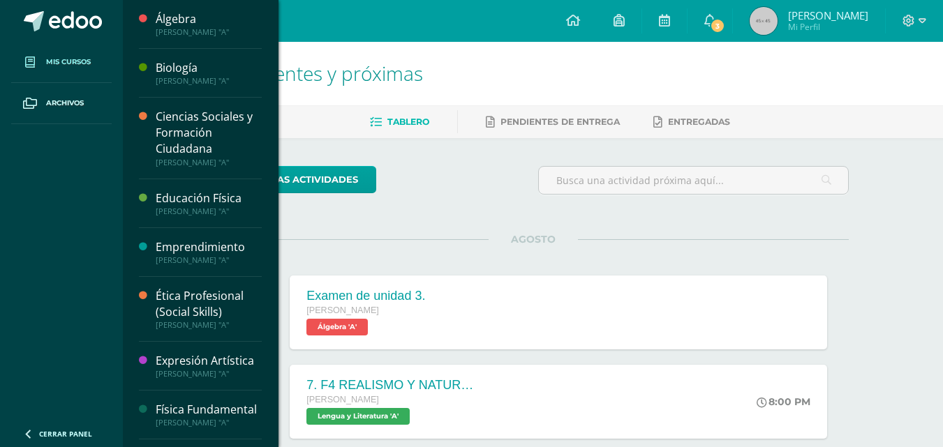
click at [22, 66] on span at bounding box center [29, 62] width 25 height 25
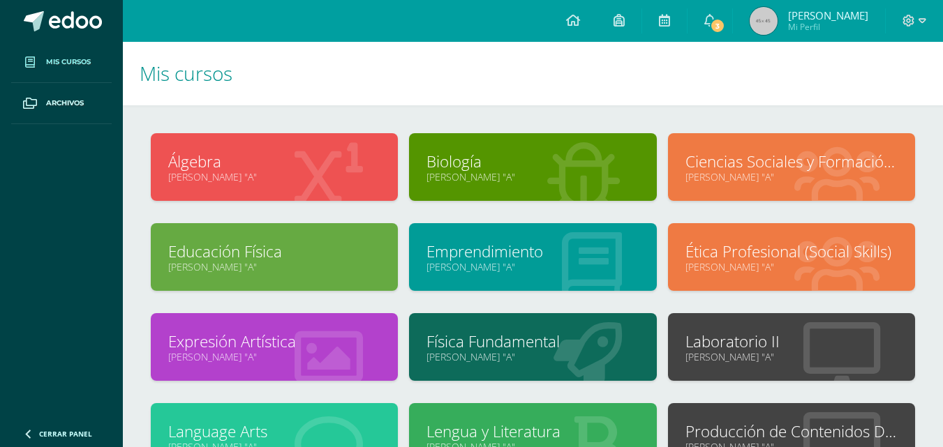
click at [599, 354] on link "[PERSON_NAME] "A"" at bounding box center [532, 356] width 212 height 13
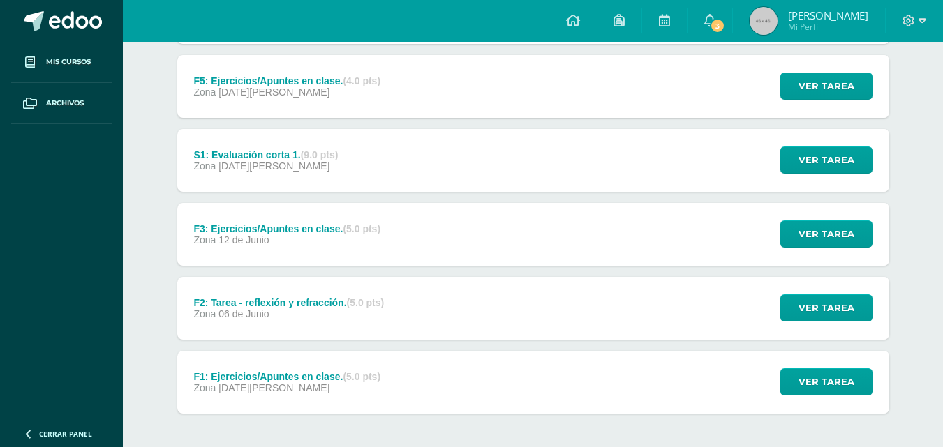
scroll to position [769, 0]
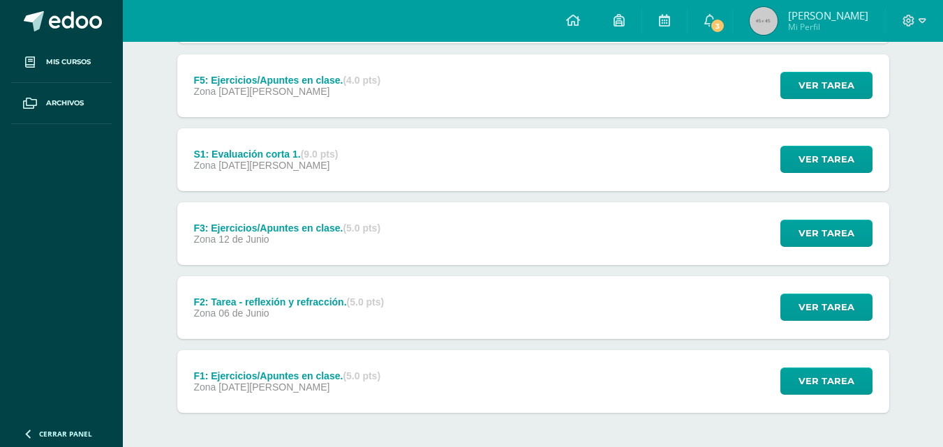
click at [781, 306] on div "Ver tarea" at bounding box center [824, 307] width 130 height 63
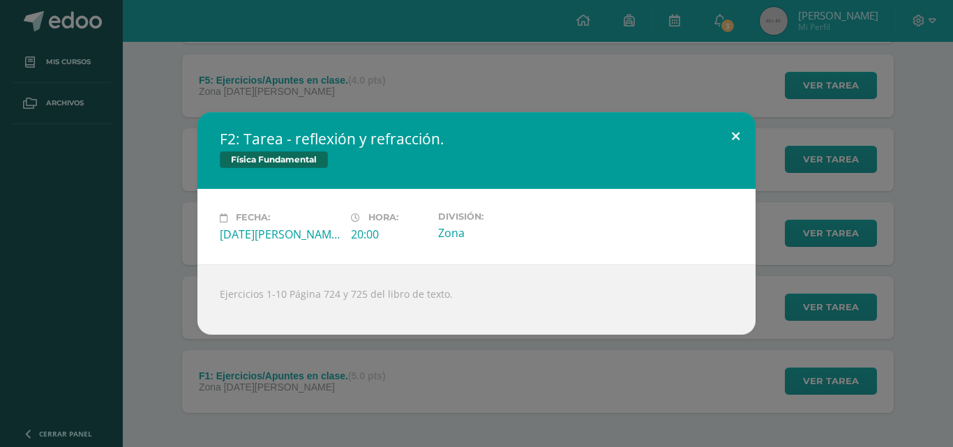
click at [744, 135] on button at bounding box center [736, 135] width 40 height 47
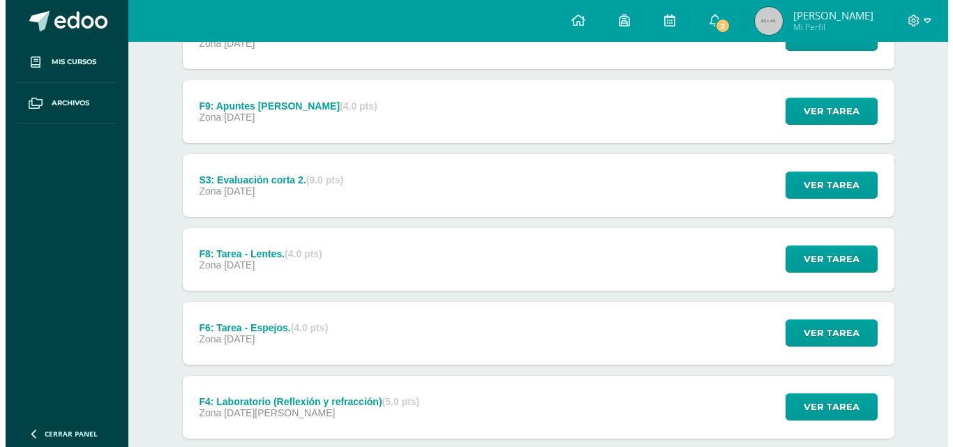
scroll to position [301, 0]
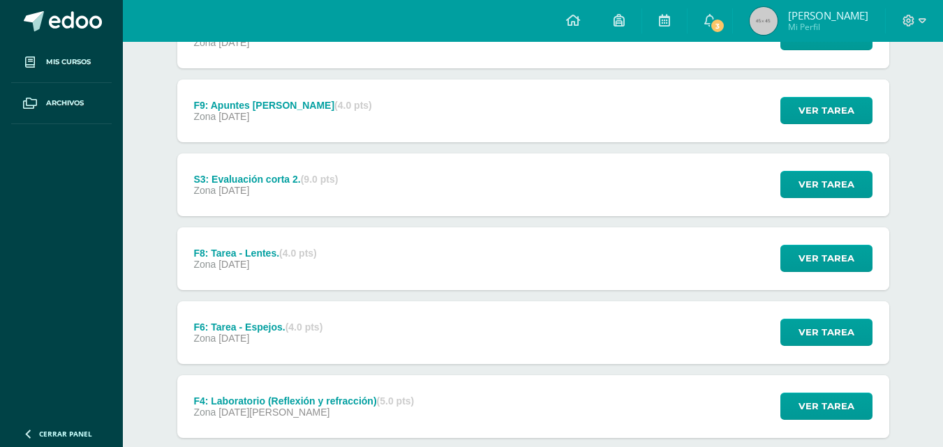
click at [795, 318] on div "Ver tarea" at bounding box center [824, 332] width 130 height 63
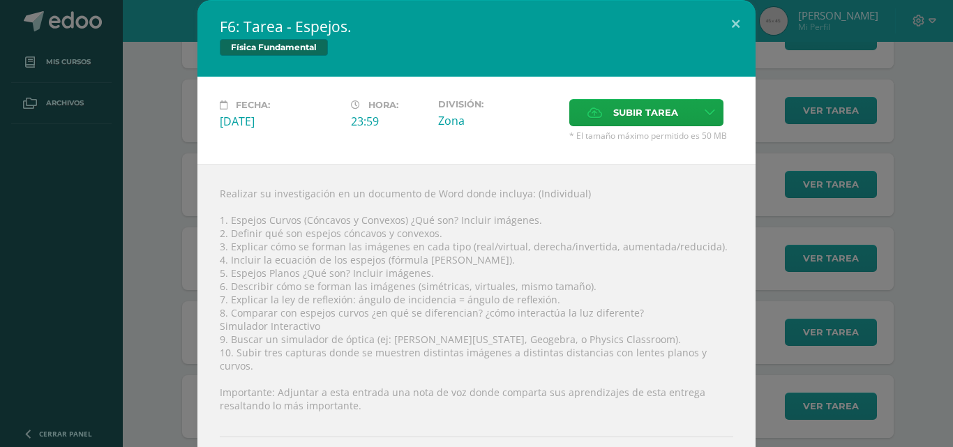
scroll to position [80, 0]
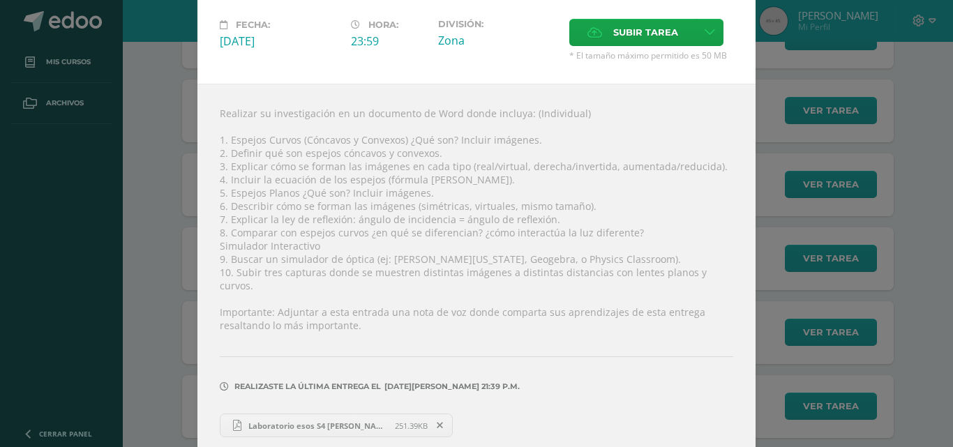
click at [351, 421] on span "Laboratorio esos S4 Marlon RUiz.pdf" at bounding box center [317, 426] width 153 height 10
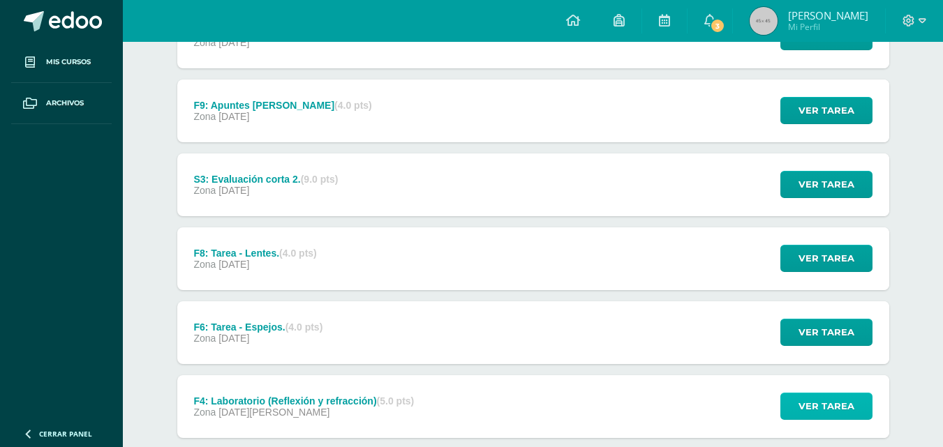
click at [832, 416] on span "Ver tarea" at bounding box center [826, 406] width 56 height 26
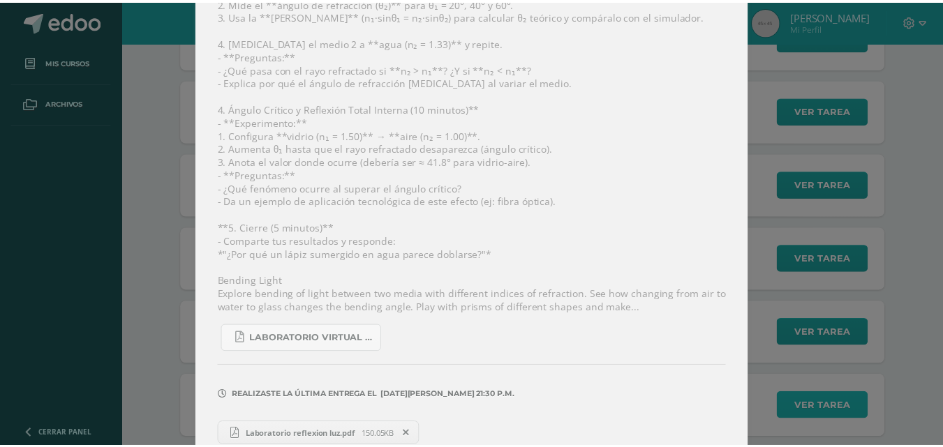
scroll to position [677, 0]
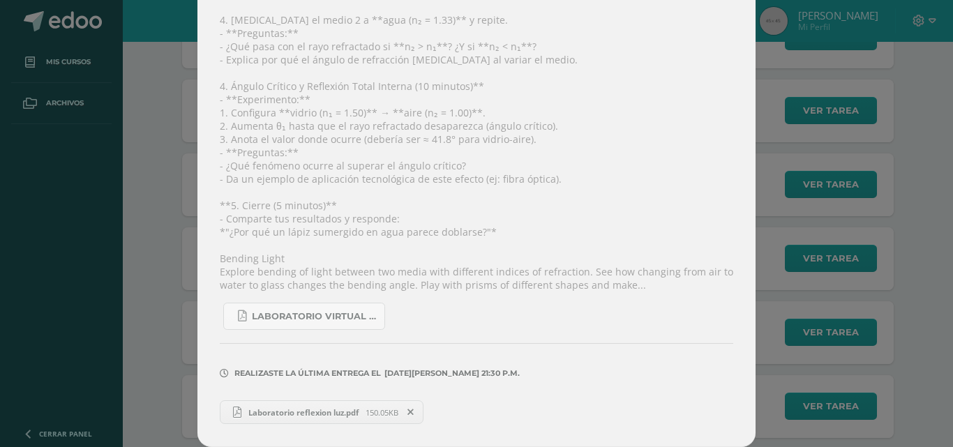
click at [315, 410] on span "Laboratorio reflexion luz.pdf" at bounding box center [303, 412] width 124 height 10
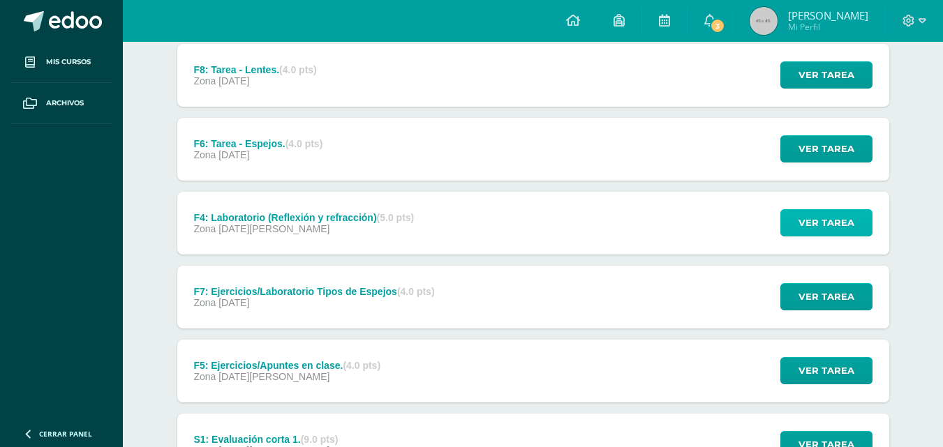
scroll to position [492, 0]
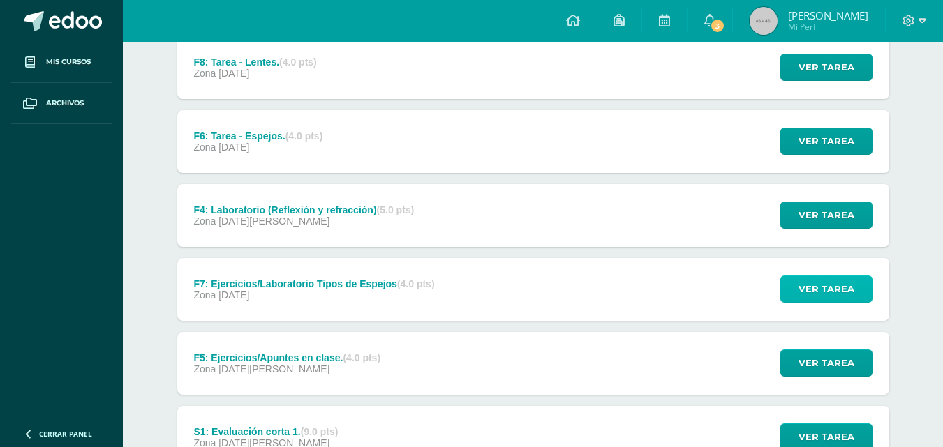
click at [800, 292] on span "Ver tarea" at bounding box center [826, 289] width 56 height 26
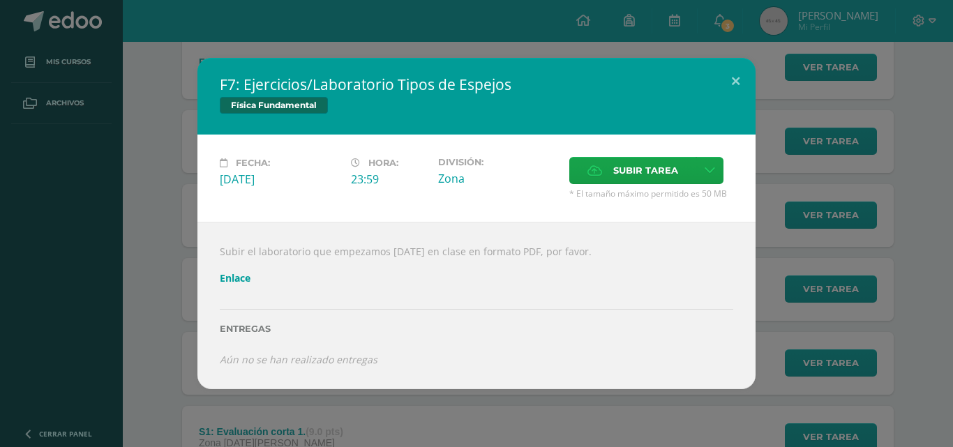
click at [98, 375] on div "F7: Ejercicios/Laboratorio Tipos de Espejos Física Fundamental Fecha: Jueves 10…" at bounding box center [477, 223] width 942 height 331
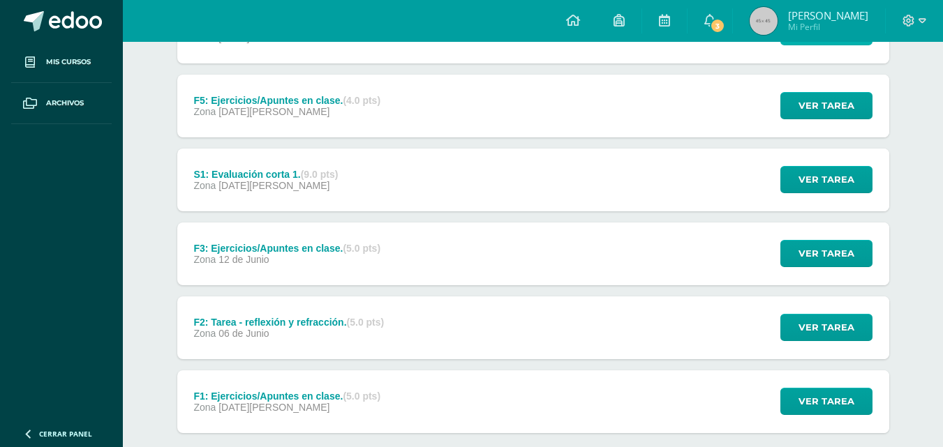
scroll to position [750, 0]
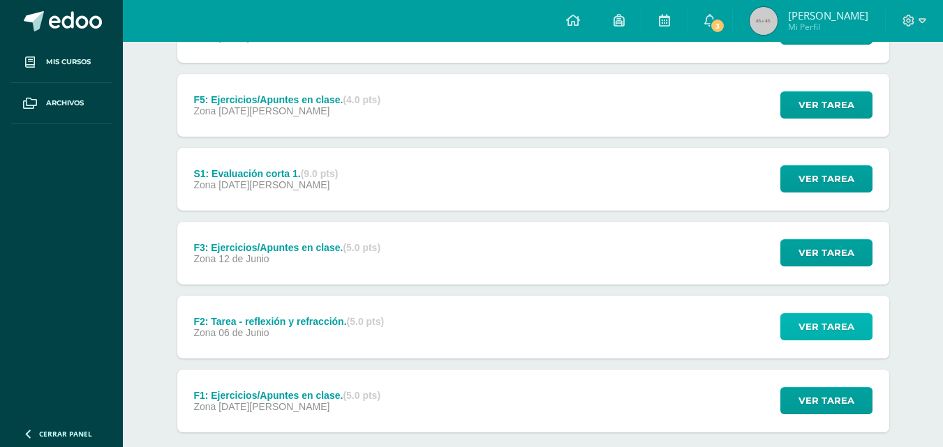
click at [817, 320] on span "Ver tarea" at bounding box center [826, 327] width 56 height 26
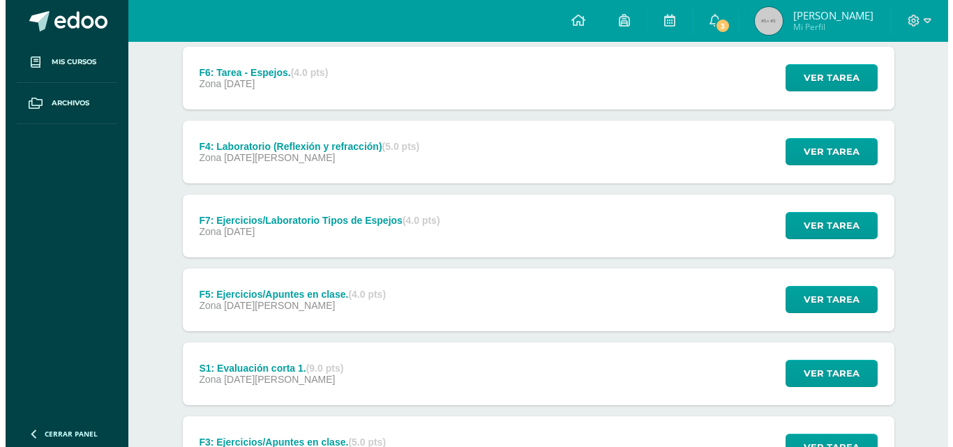
scroll to position [550, 0]
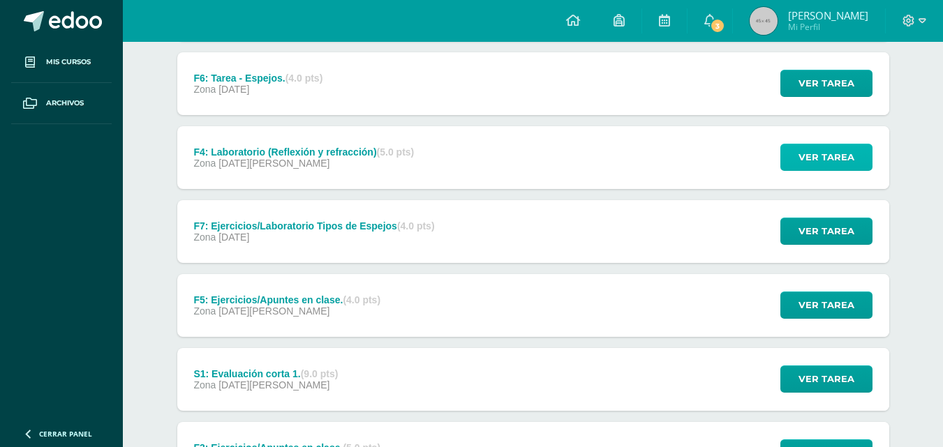
click at [816, 144] on span "Ver tarea" at bounding box center [826, 157] width 56 height 26
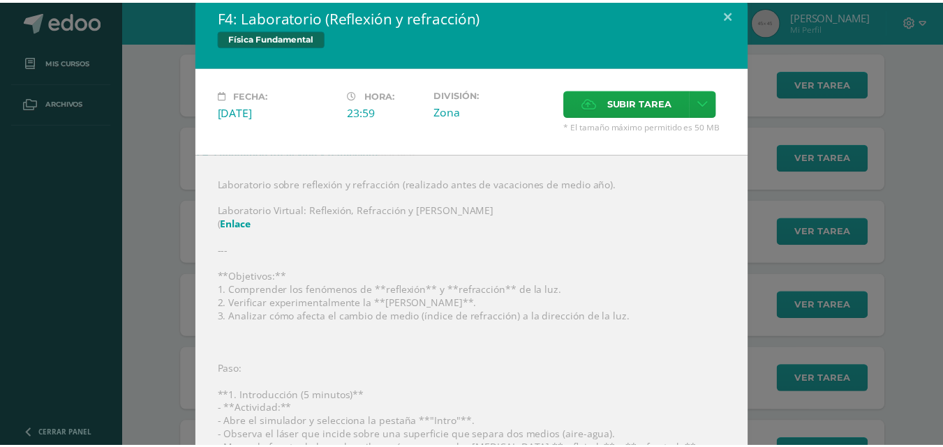
scroll to position [0, 0]
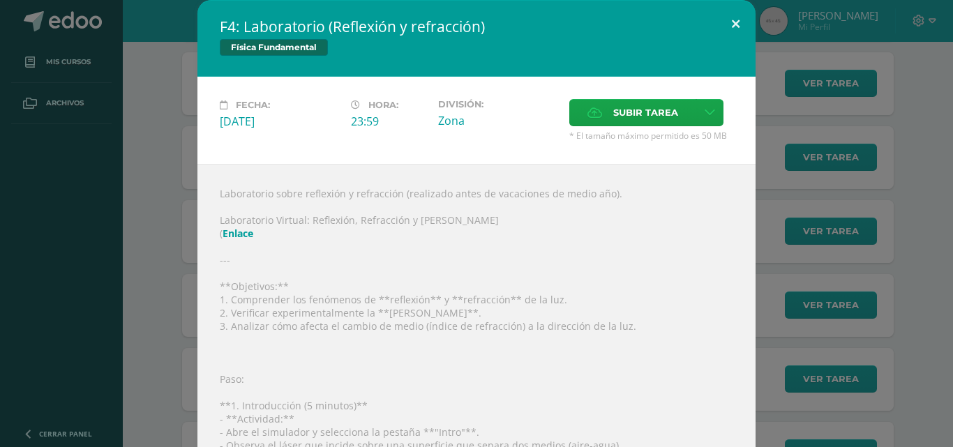
click at [740, 29] on button at bounding box center [736, 23] width 40 height 47
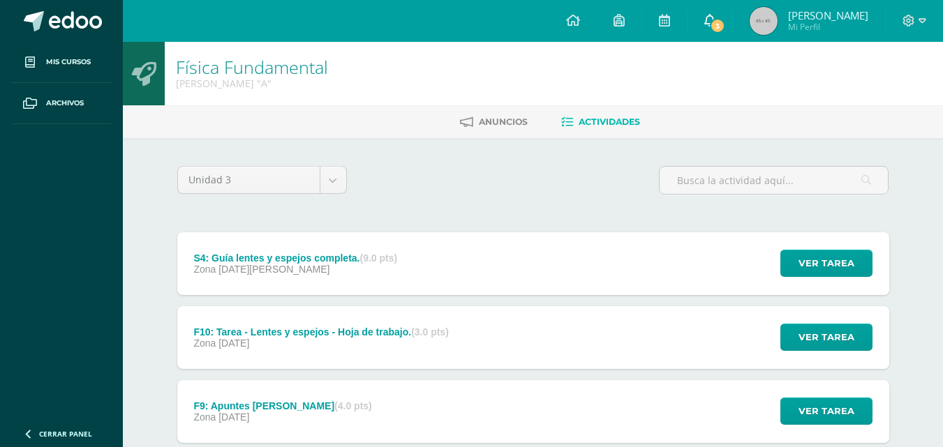
click at [725, 33] on span "3" at bounding box center [716, 25] width 15 height 15
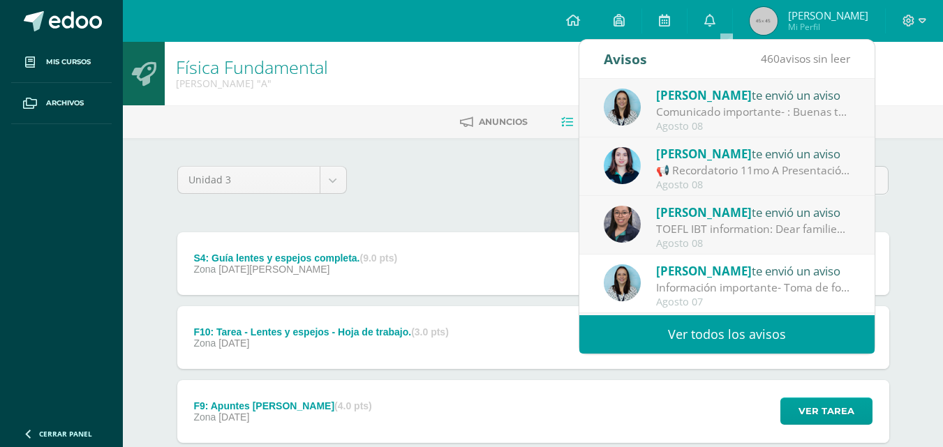
click at [775, 232] on div "TOEFL IBT information: Dear families, This is a reminder that the TOEFL iBT tes…" at bounding box center [753, 229] width 194 height 16
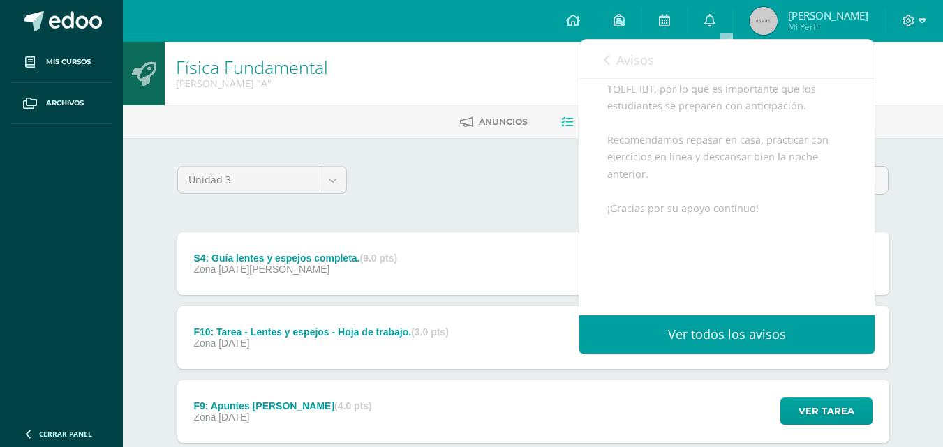
scroll to position [383, 0]
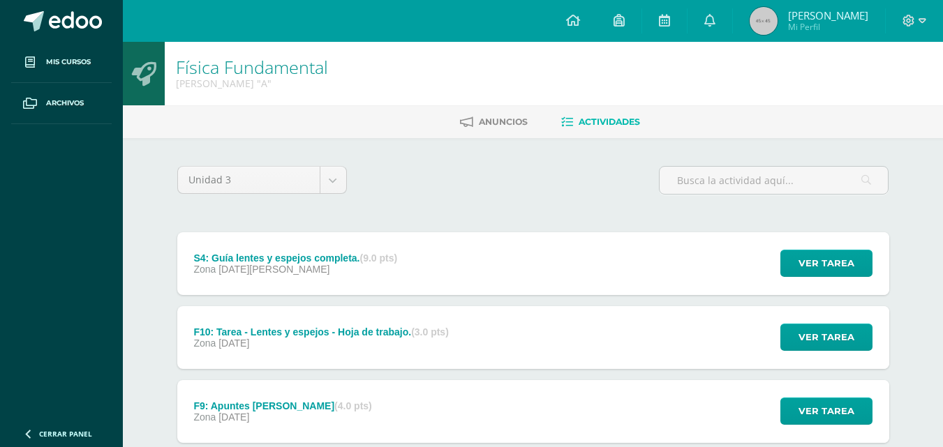
click at [451, 178] on div "Unidad 3 Unidad 1 Unidad 2 Unidad 3" at bounding box center [533, 186] width 723 height 40
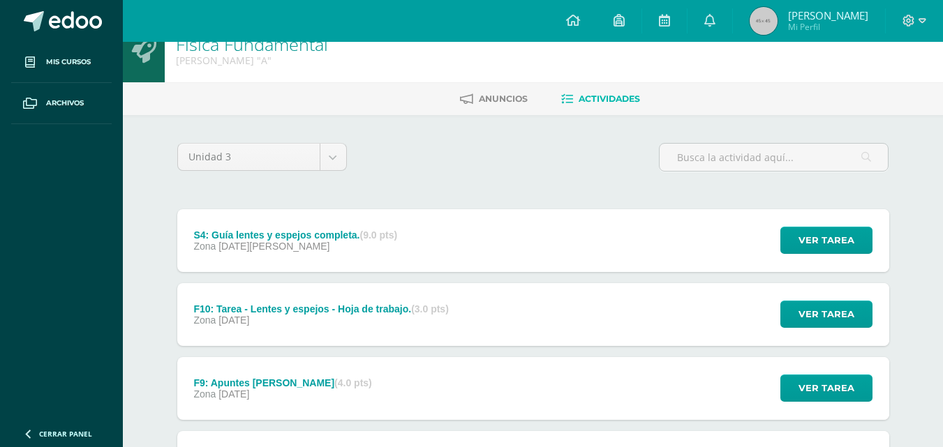
scroll to position [24, 0]
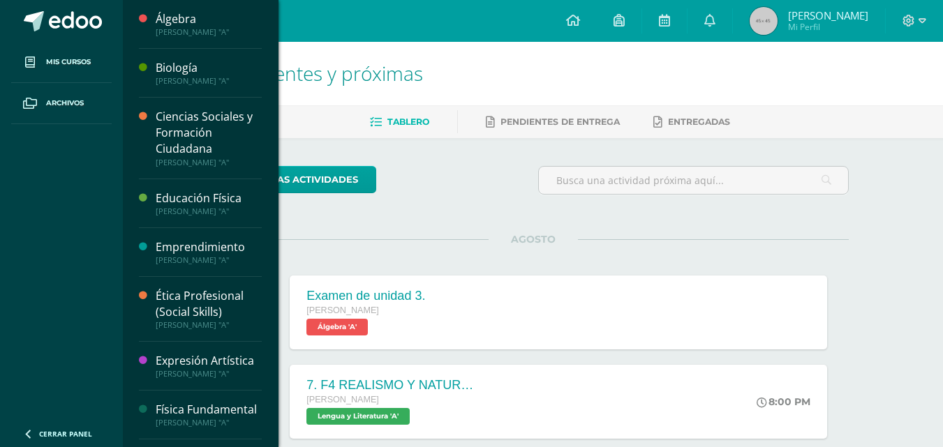
click at [193, 418] on div "Física Fundamental" at bounding box center [209, 410] width 106 height 16
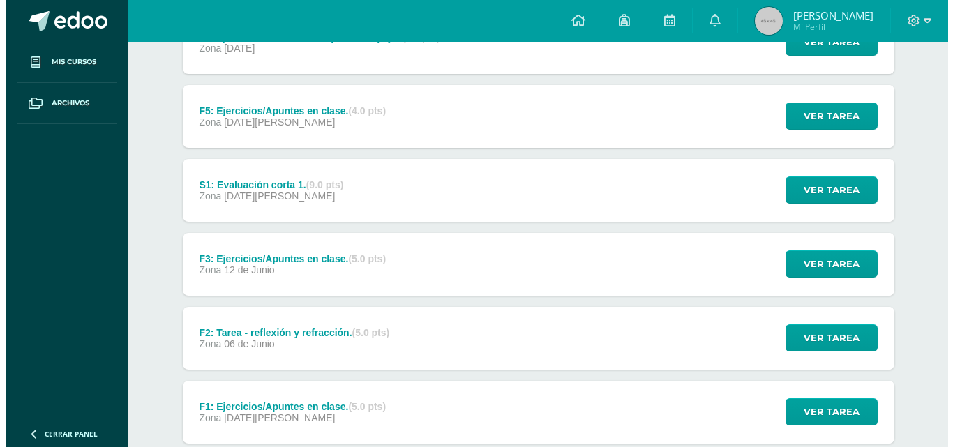
scroll to position [741, 0]
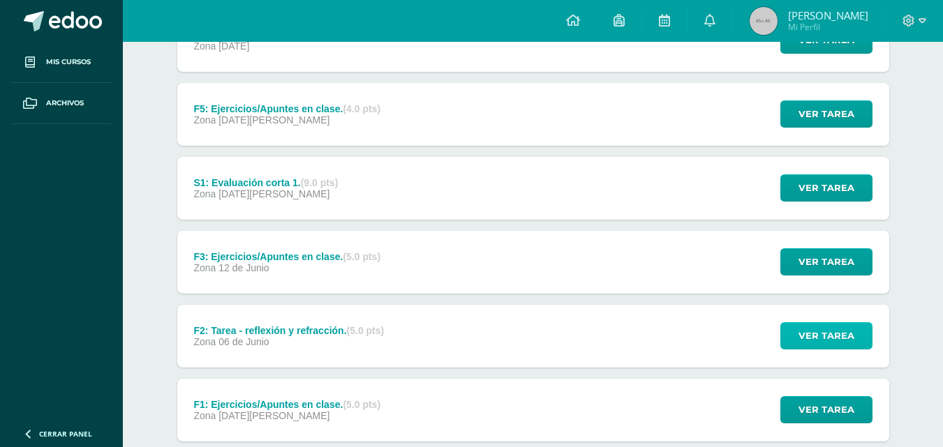
click at [817, 349] on span "Ver tarea" at bounding box center [826, 336] width 56 height 26
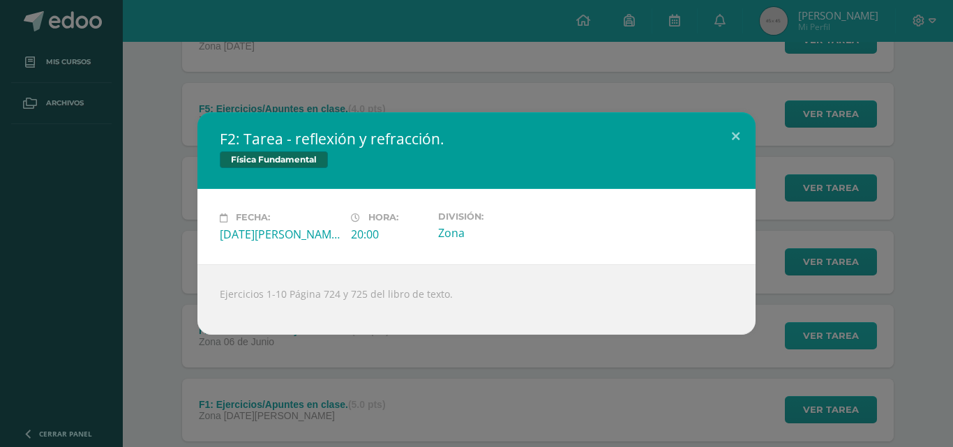
click at [817, 349] on div "F2: Tarea - reflexión y refracción. Física Fundamental Fecha: Viernes 06 de Jun…" at bounding box center [476, 223] width 953 height 447
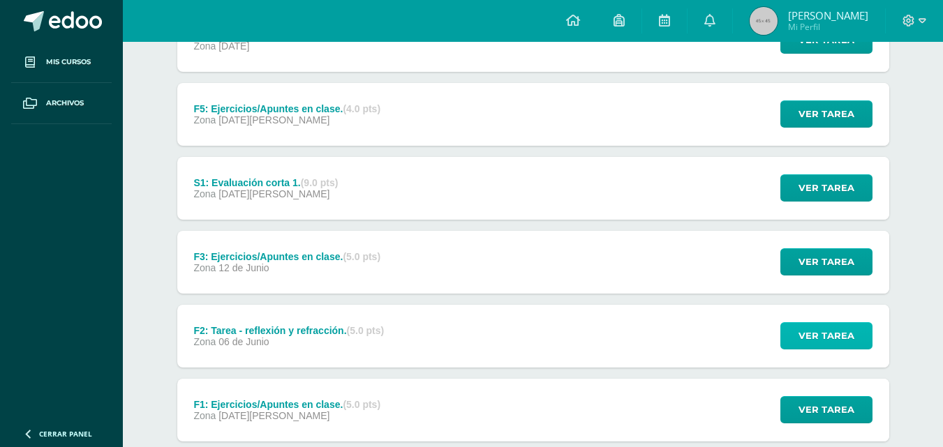
click at [817, 349] on span "Ver tarea" at bounding box center [826, 336] width 56 height 26
